Goal: Navigation & Orientation: Find specific page/section

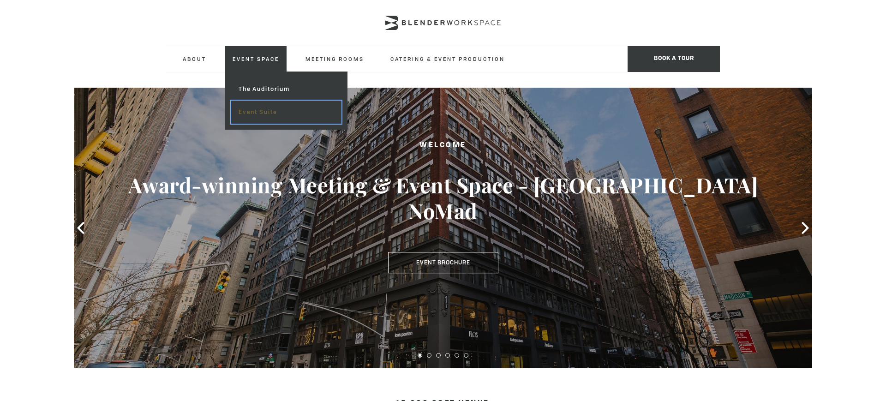
click at [266, 112] on link "Event Suite" at bounding box center [286, 112] width 110 height 23
